Goal: Task Accomplishment & Management: Use online tool/utility

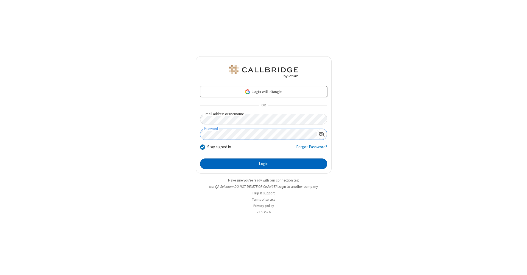
click at [264, 164] on button "Login" at bounding box center [263, 164] width 127 height 11
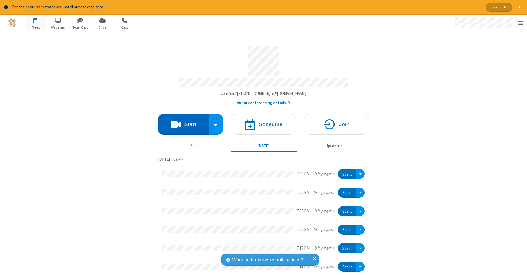
click at [181, 122] on button "Start" at bounding box center [183, 124] width 51 height 21
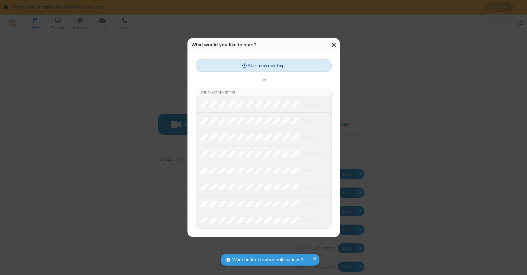
click at [264, 66] on button "Start new meeting" at bounding box center [264, 66] width 136 height 12
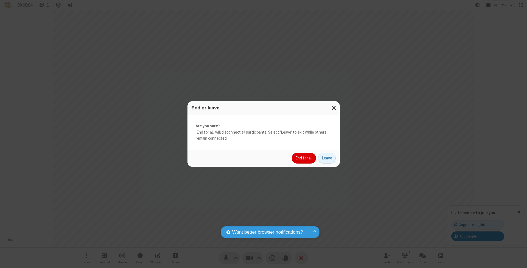
click at [304, 158] on button "End for all" at bounding box center [304, 158] width 24 height 11
